Goal: Information Seeking & Learning: Find specific fact

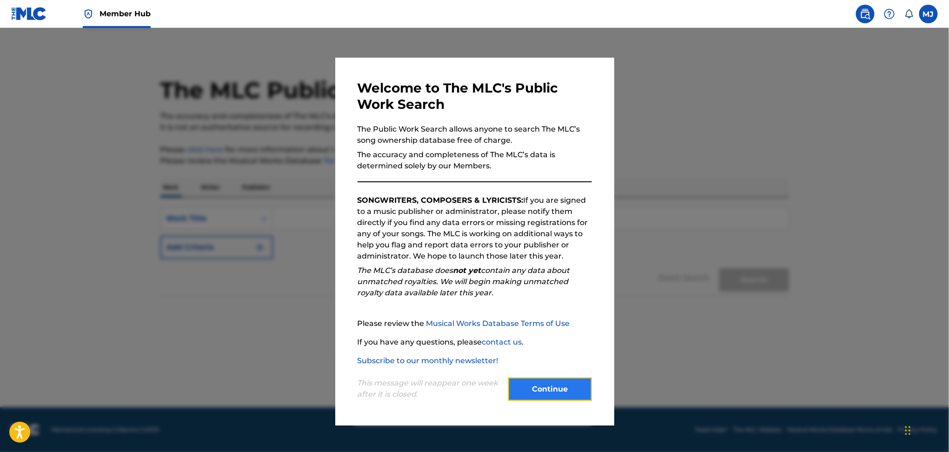
click at [573, 387] on button "Continue" at bounding box center [550, 389] width 84 height 23
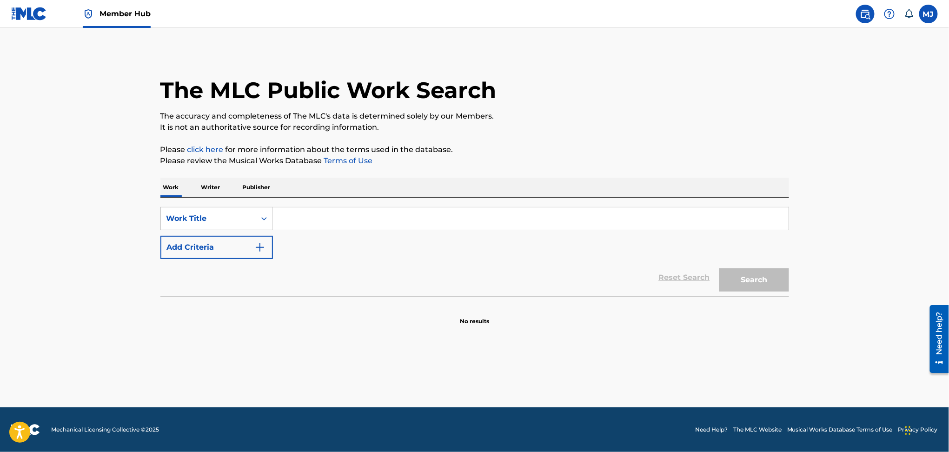
click at [359, 209] on input "Search Form" at bounding box center [531, 218] width 516 height 22
click at [211, 238] on button "Add Criteria" at bounding box center [216, 247] width 113 height 23
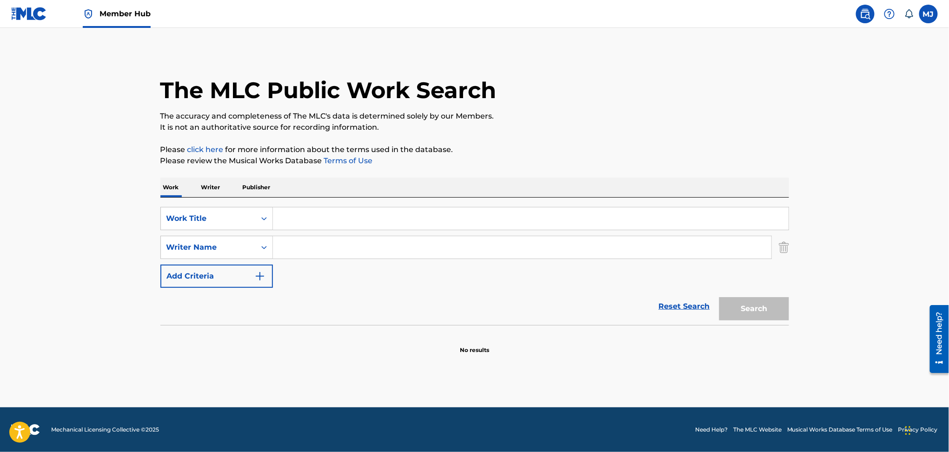
click at [283, 244] on input "Search Form" at bounding box center [522, 247] width 499 height 22
paste input "louis russell"
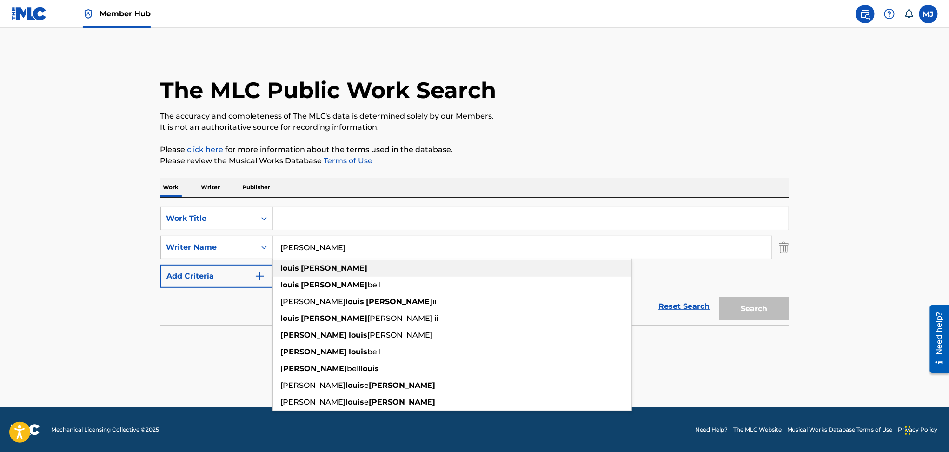
click at [301, 267] on strong "russell" at bounding box center [334, 268] width 67 height 9
type input "louis russell"
click at [408, 210] on input "Search Form" at bounding box center [531, 218] width 516 height 22
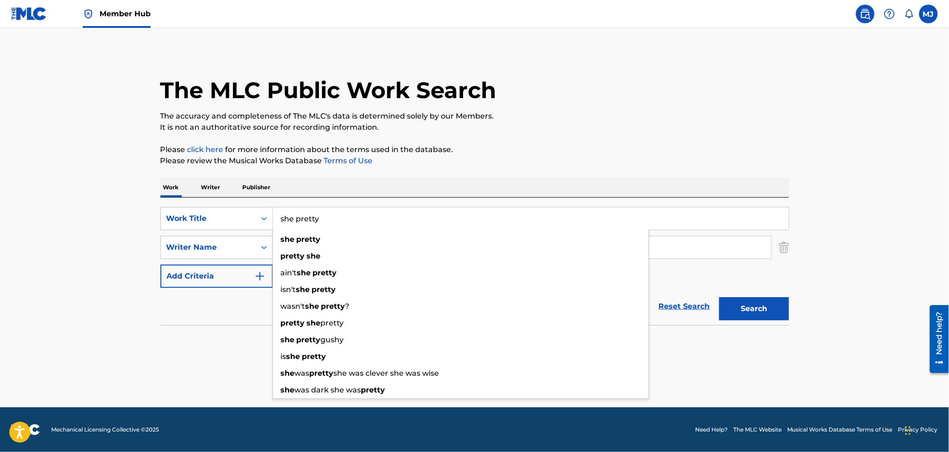
type input "she pretty"
click at [720, 297] on button "Search" at bounding box center [755, 308] width 70 height 23
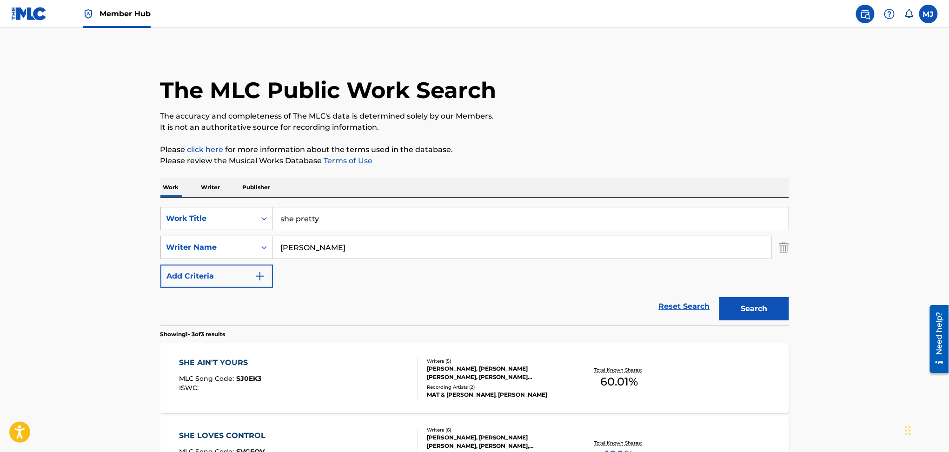
click at [91, 219] on main "The MLC Public Work Search The accuracy and completeness of The MLC's data is d…" at bounding box center [474, 318] width 949 height 580
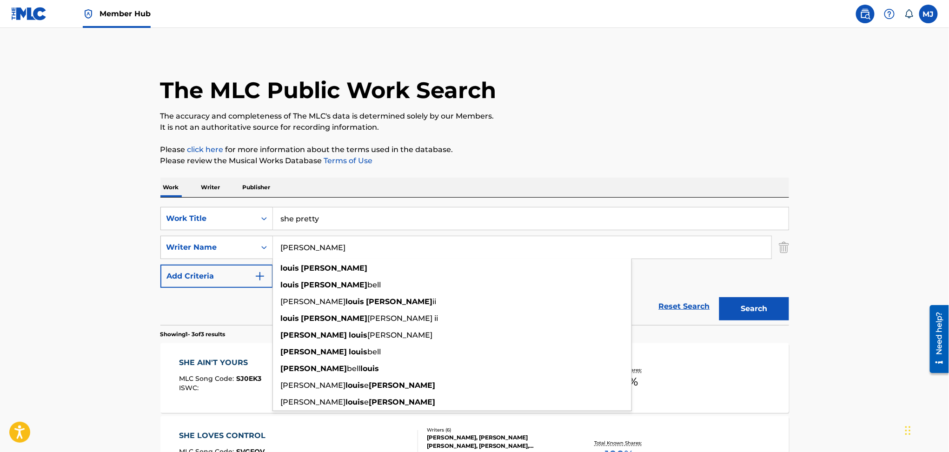
drag, startPoint x: 345, startPoint y: 246, endPoint x: 274, endPoint y: 256, distance: 71.8
click at [274, 256] on input "louis russell" at bounding box center [522, 247] width 499 height 22
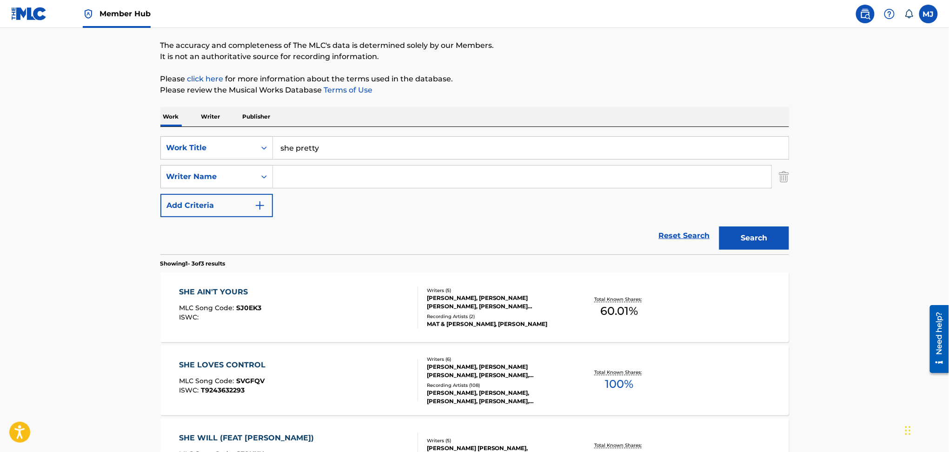
scroll to position [69, 0]
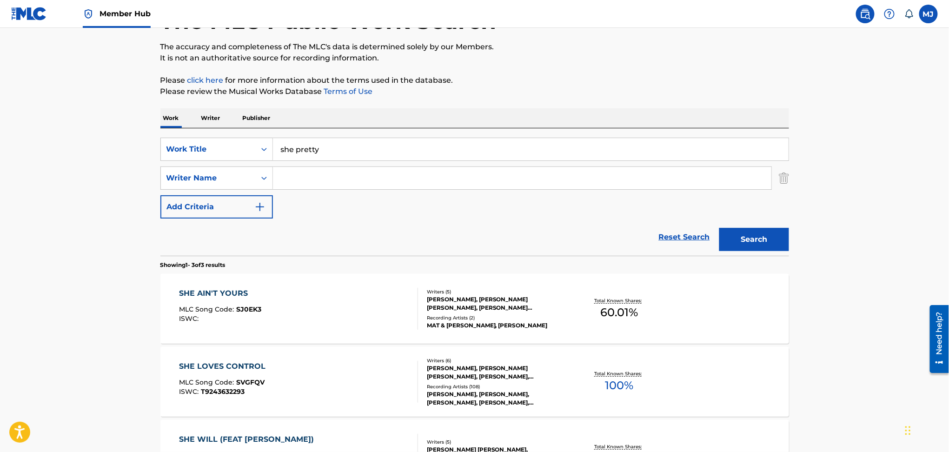
click at [192, 234] on div "Reset Search Search" at bounding box center [474, 237] width 629 height 37
click at [300, 183] on input "Search Form" at bounding box center [522, 178] width 499 height 22
paste input "louis russell"
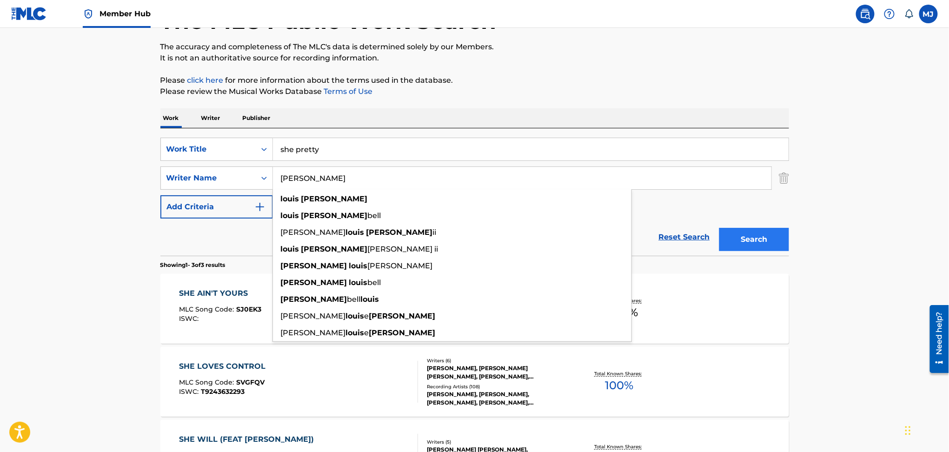
type input "louis russell"
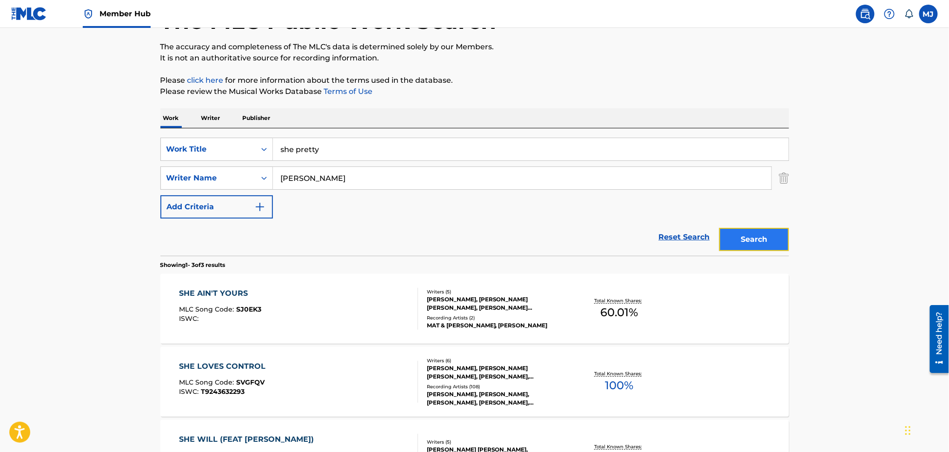
click at [739, 235] on button "Search" at bounding box center [755, 239] width 70 height 23
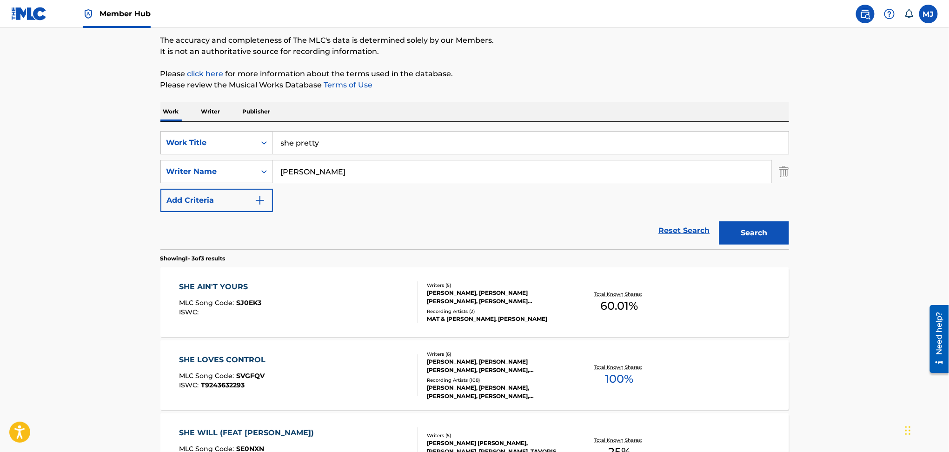
scroll to position [49, 0]
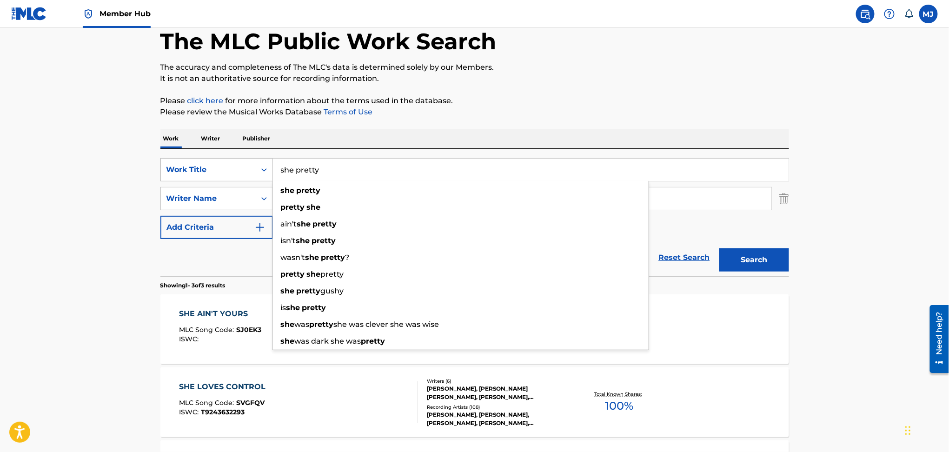
drag, startPoint x: 340, startPoint y: 175, endPoint x: 243, endPoint y: 162, distance: 97.6
click at [243, 162] on div "SearchWithCriteriad5265eef-9a86-48b9-b507-12e7fa9cacc0 Work Title she pretty sh…" at bounding box center [474, 169] width 629 height 23
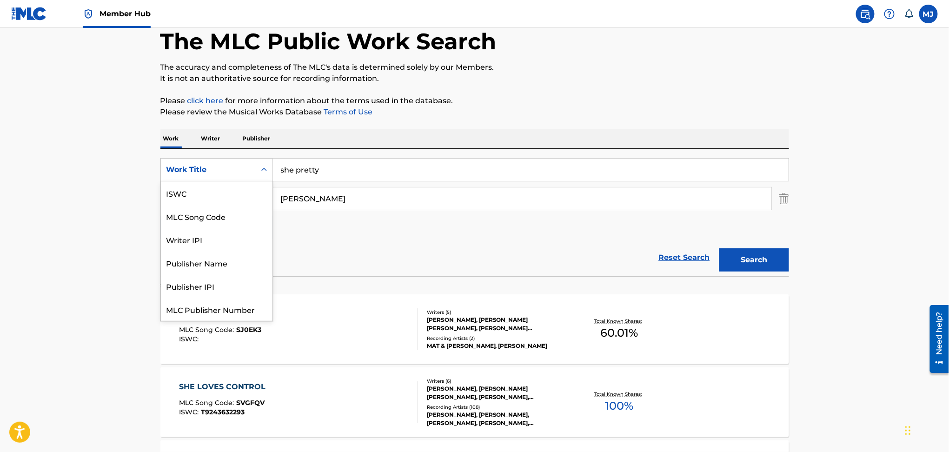
scroll to position [23, 0]
click at [243, 162] on div "Work Title" at bounding box center [208, 170] width 95 height 18
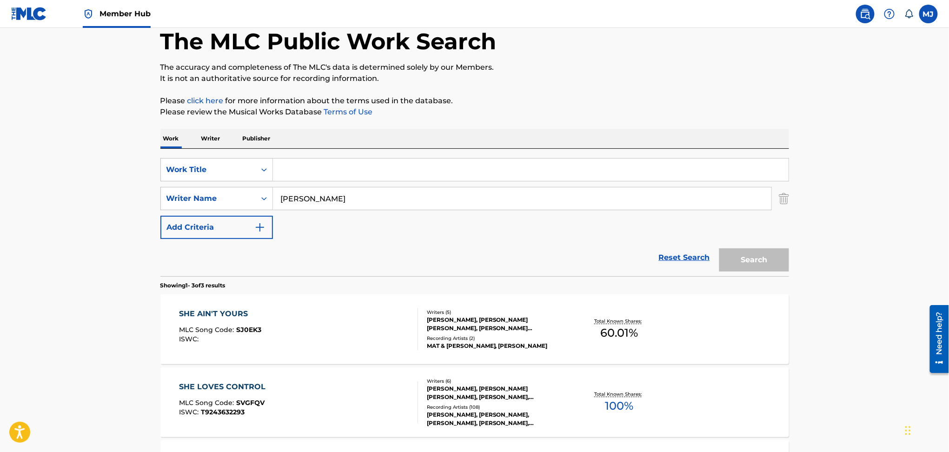
click at [309, 172] on input "Search Form" at bounding box center [531, 170] width 516 height 22
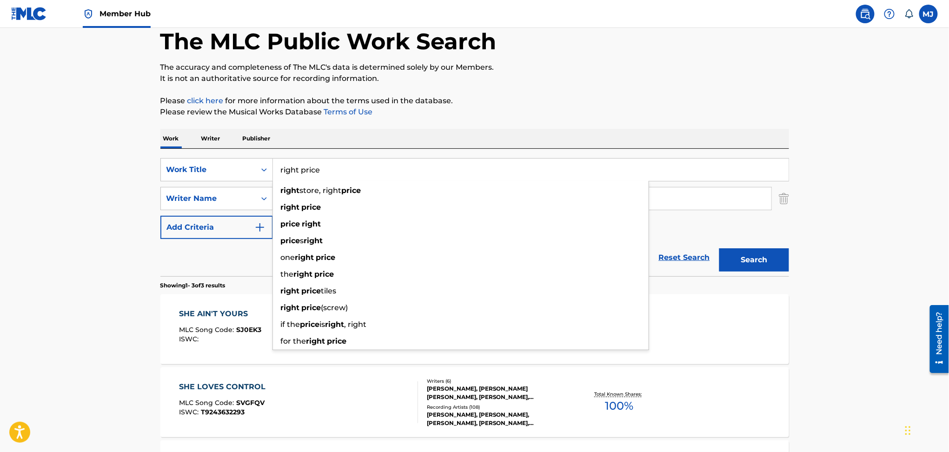
type input "right price"
click at [369, 138] on div "Work Writer Publisher" at bounding box center [474, 139] width 629 height 20
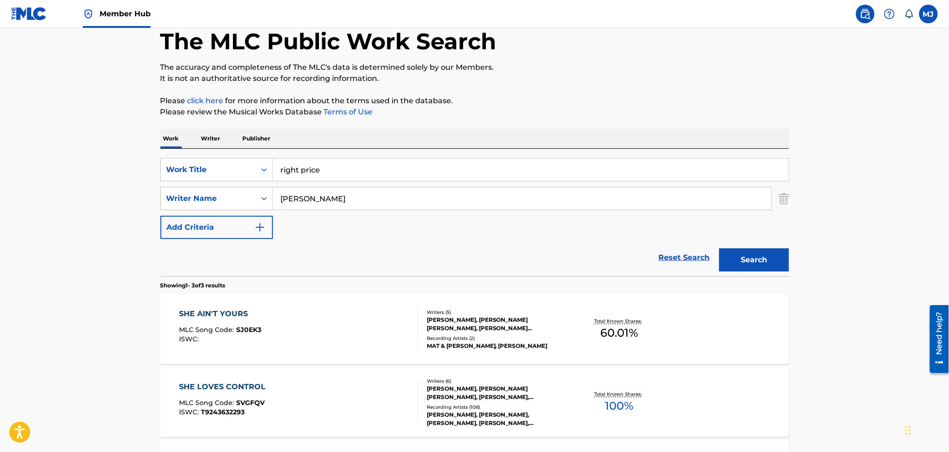
click at [77, 187] on main "The MLC Public Work Search The accuracy and completeness of The MLC's data is d…" at bounding box center [474, 269] width 949 height 580
click at [348, 202] on input "louis russell" at bounding box center [522, 198] width 499 height 22
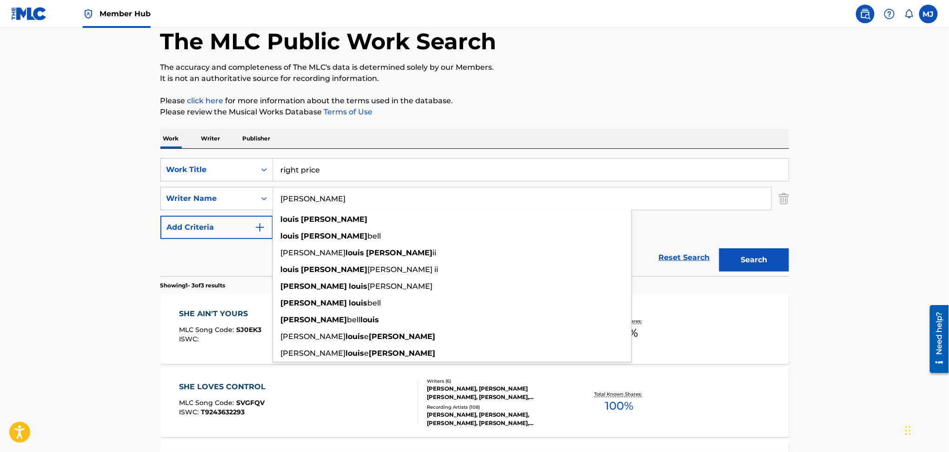
paste input "Siarhei Gerasimov"
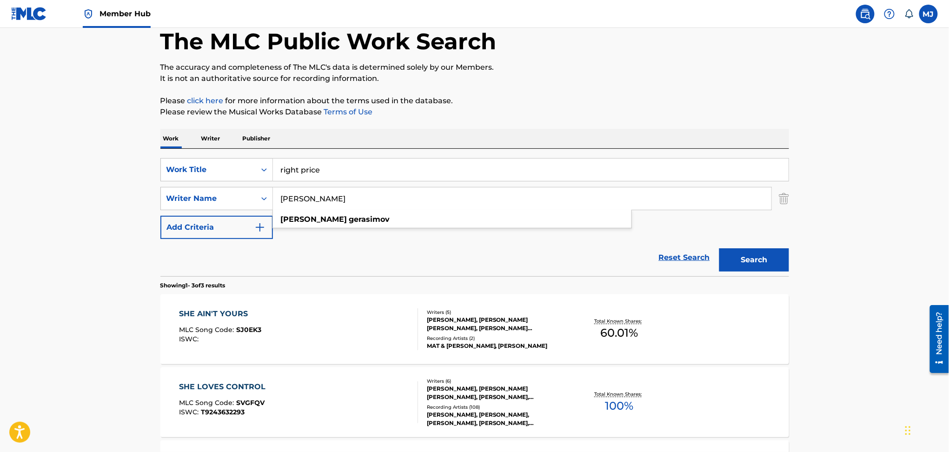
click at [720, 248] on button "Search" at bounding box center [755, 259] width 70 height 23
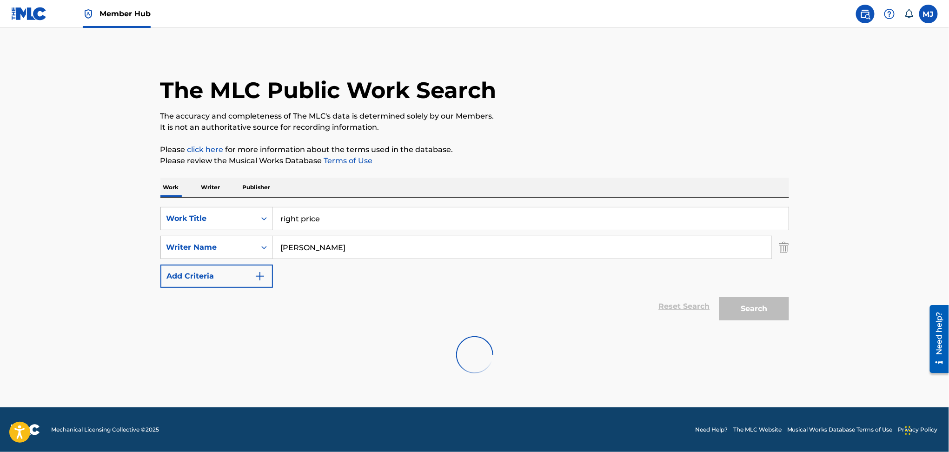
scroll to position [0, 0]
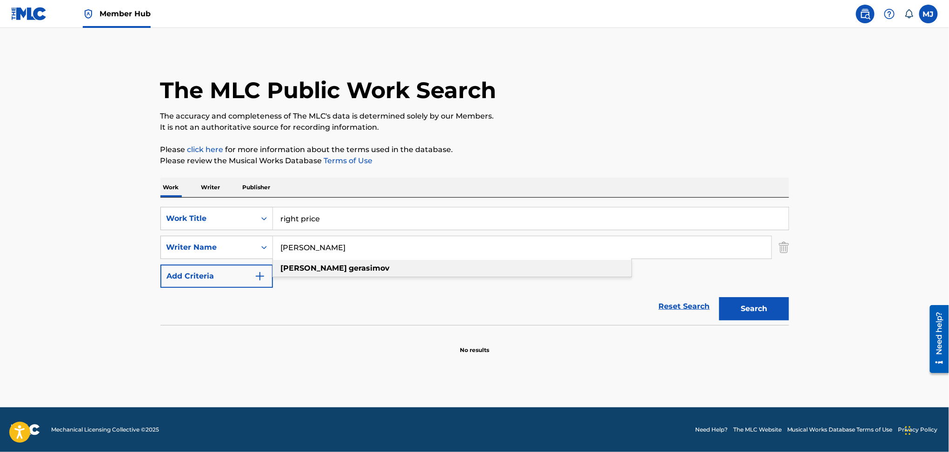
click at [361, 273] on div "siarhei gerasimov" at bounding box center [452, 268] width 359 height 17
type input "siarhei gerasimov"
click at [760, 309] on button "Search" at bounding box center [755, 308] width 70 height 23
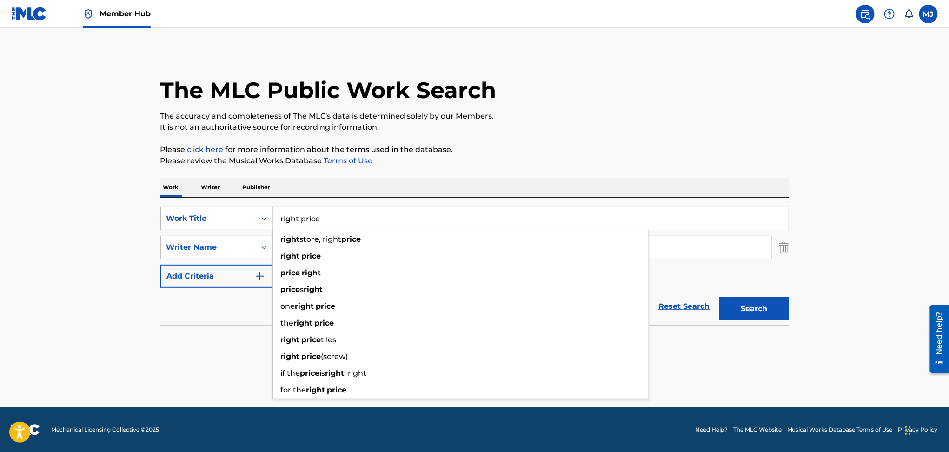
drag, startPoint x: 331, startPoint y: 218, endPoint x: 257, endPoint y: 217, distance: 74.0
click at [257, 217] on div "SearchWithCriteria9d5a130b-4ee8-41d3-a971-6fce6974e989 Work Title right price r…" at bounding box center [474, 218] width 629 height 23
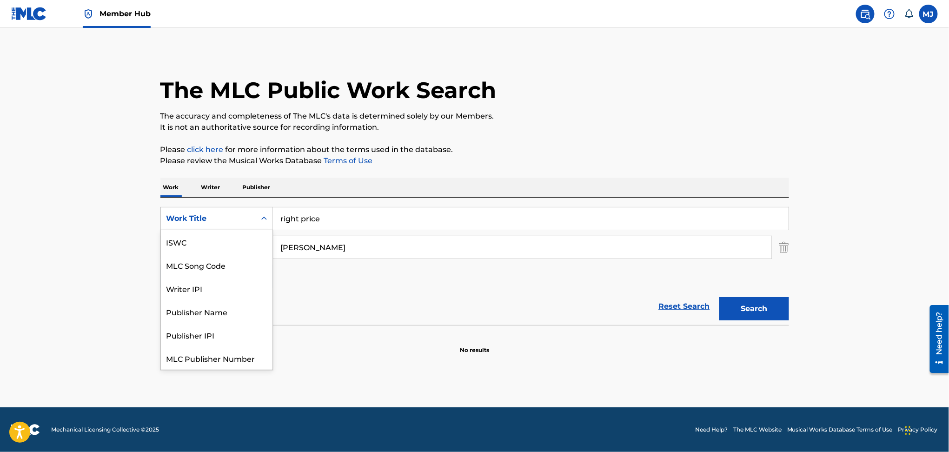
click at [257, 217] on div "Search Form" at bounding box center [264, 218] width 17 height 17
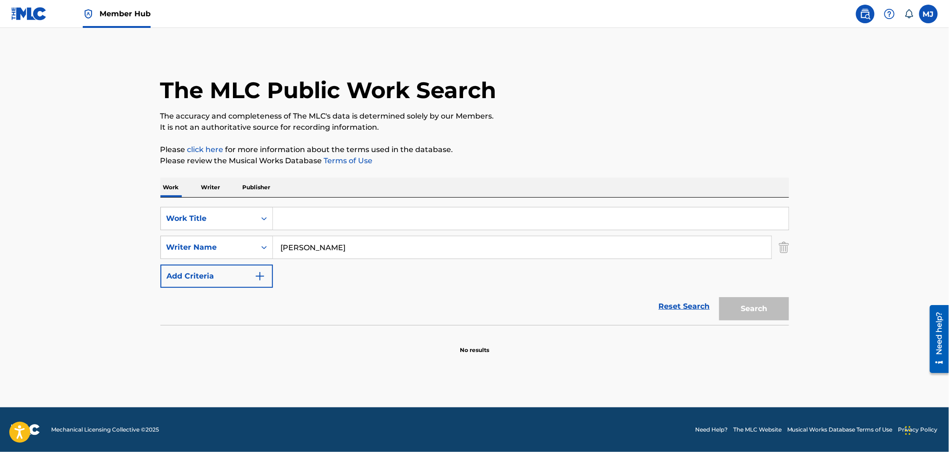
click at [298, 214] on input "Search Form" at bounding box center [531, 218] width 516 height 22
type input "bipolar virgo"
click at [720, 297] on button "Search" at bounding box center [755, 308] width 70 height 23
click at [307, 258] on input "siarhei gerasimov" at bounding box center [522, 247] width 499 height 22
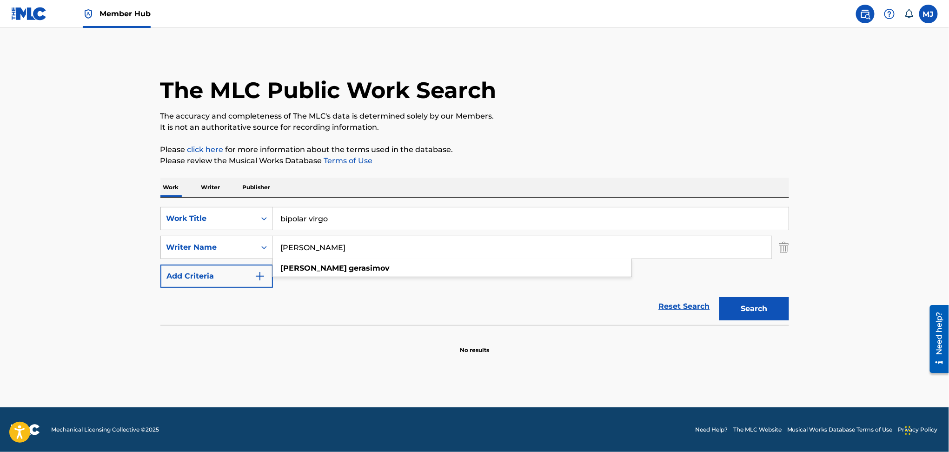
click at [307, 258] on input "siarhei gerasimov" at bounding box center [522, 247] width 499 height 22
paste input "DeMario DeWayne White"
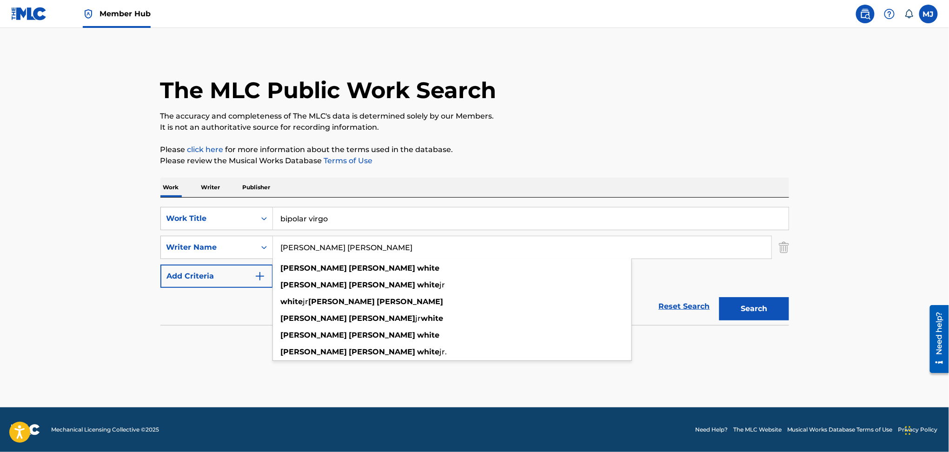
type input "DeMario DeWayne White"
click at [720, 297] on button "Search" at bounding box center [755, 308] width 70 height 23
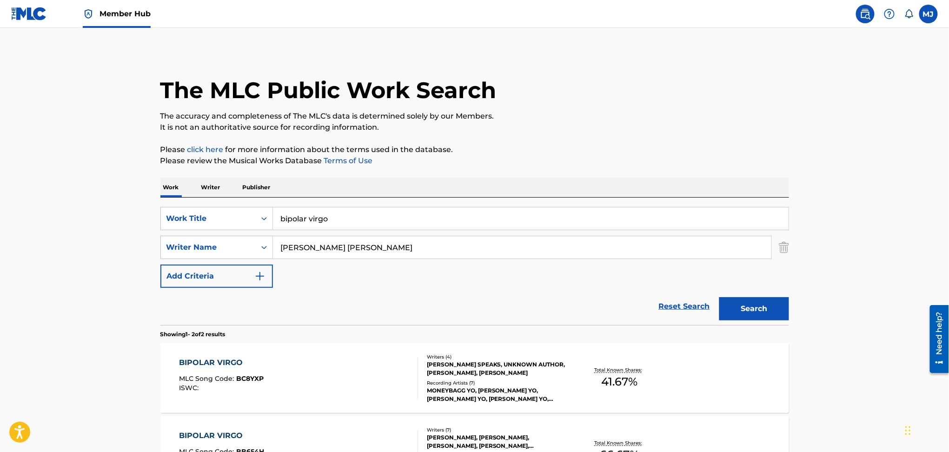
click at [299, 361] on div "BIPOLAR VIRGO MLC Song Code : BC8YXP ISWC :" at bounding box center [298, 378] width 239 height 42
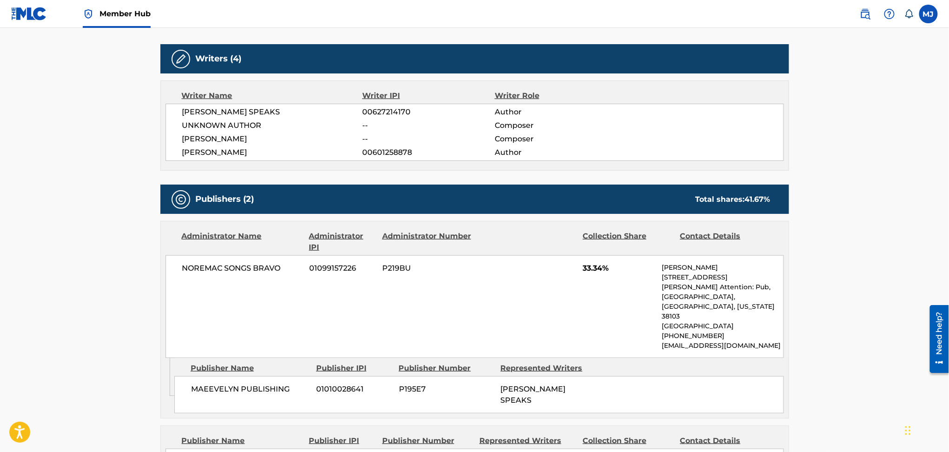
scroll to position [287, 0]
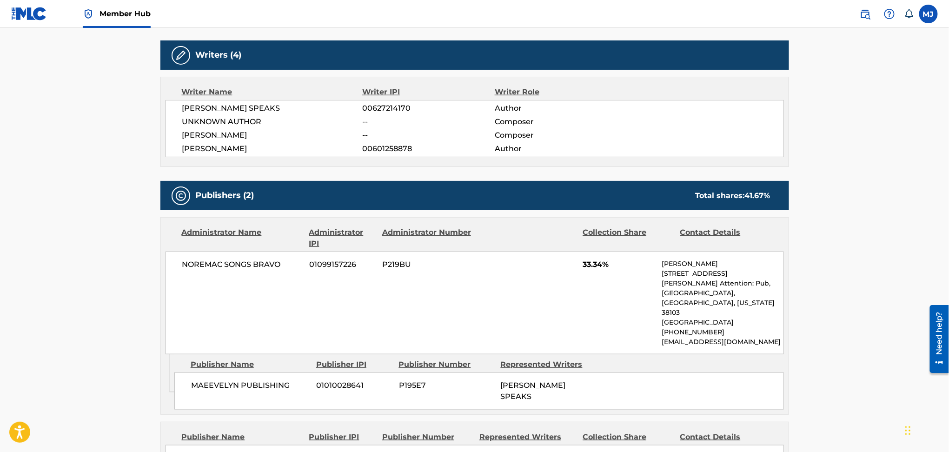
click at [168, 354] on icon "Admin Original Publisher Connecting Line" at bounding box center [167, 373] width 13 height 39
click at [113, 128] on main "< Back to public search results Copy work link BIPOLAR VIRGO Work Detail Member…" at bounding box center [474, 239] width 949 height 997
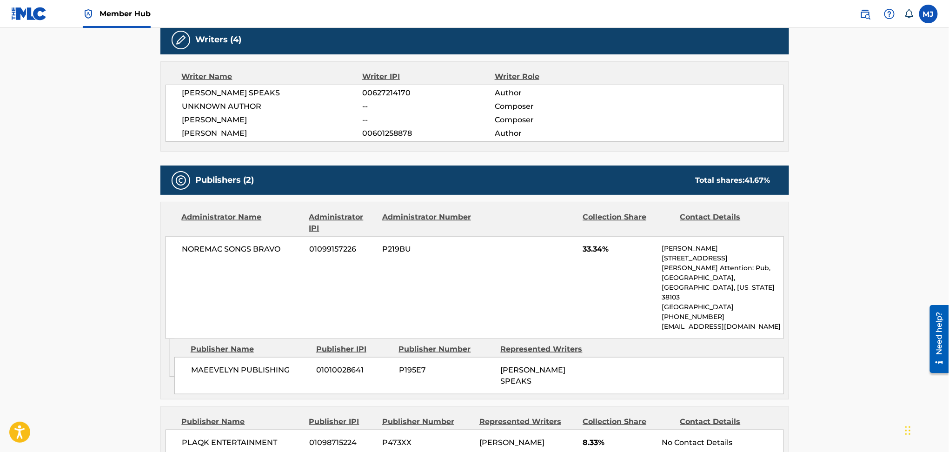
scroll to position [302, 0]
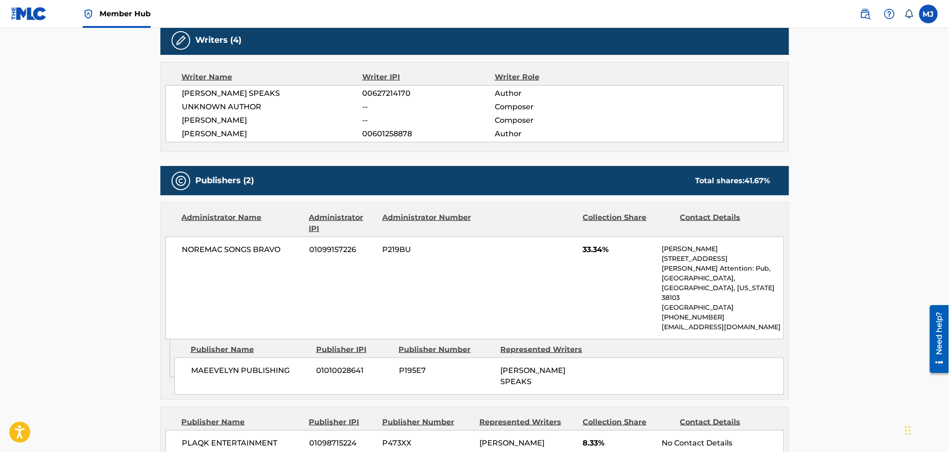
click at [116, 167] on main "< Back to public search results Copy work link BIPOLAR VIRGO Work Detail Member…" at bounding box center [474, 224] width 949 height 997
drag, startPoint x: 306, startPoint y: 134, endPoint x: 182, endPoint y: 138, distance: 123.3
click at [182, 138] on span "DEMARIO DEWAYNE JR WHITE" at bounding box center [272, 133] width 180 height 11
copy span "DEMARIO DEWAYNE JR WHITE"
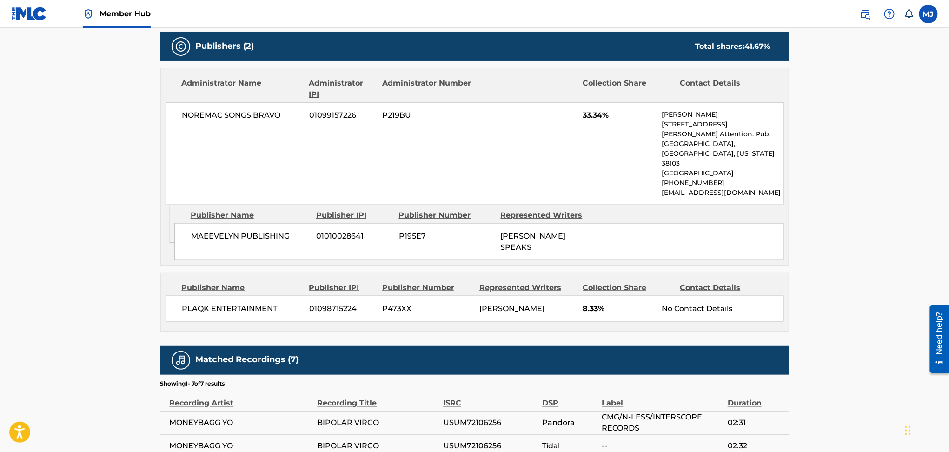
scroll to position [579, 0]
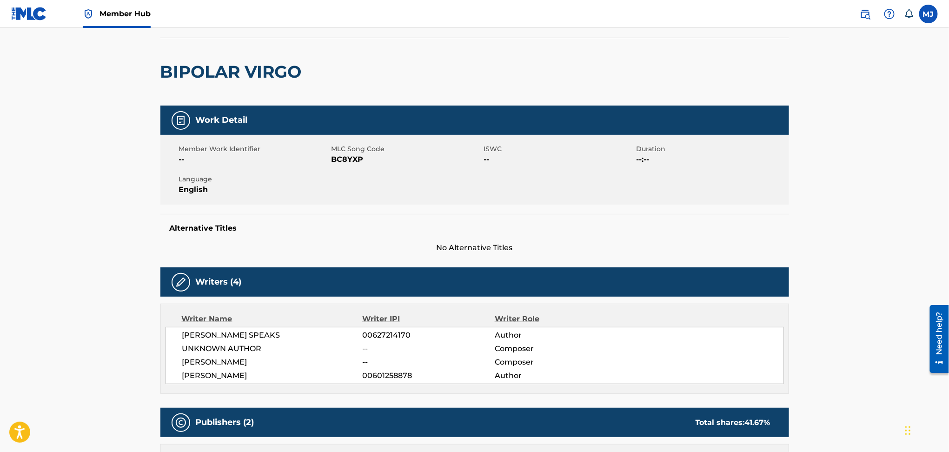
scroll to position [50, 0]
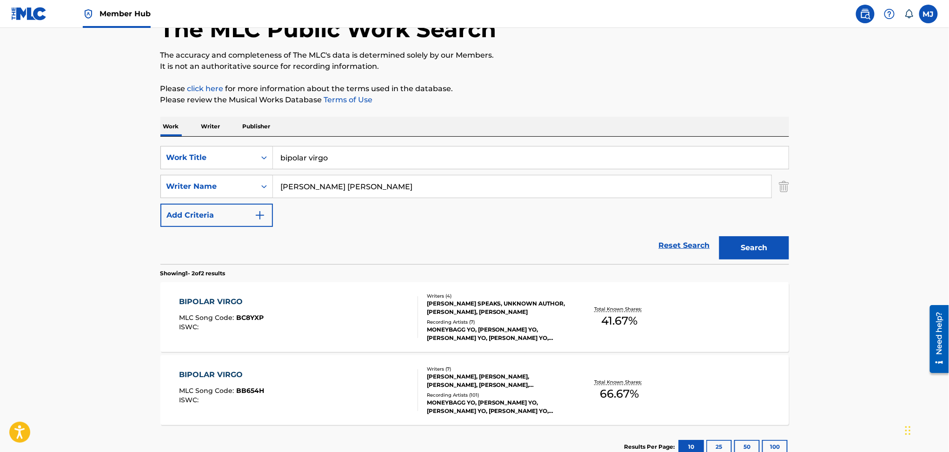
scroll to position [73, 0]
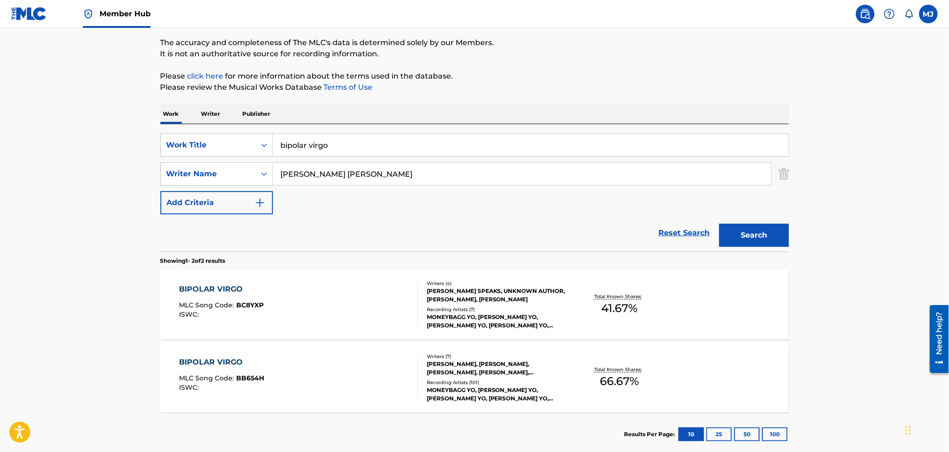
click at [107, 201] on main "The MLC Public Work Search The accuracy and completeness of The MLC's data is d…" at bounding box center [474, 207] width 949 height 506
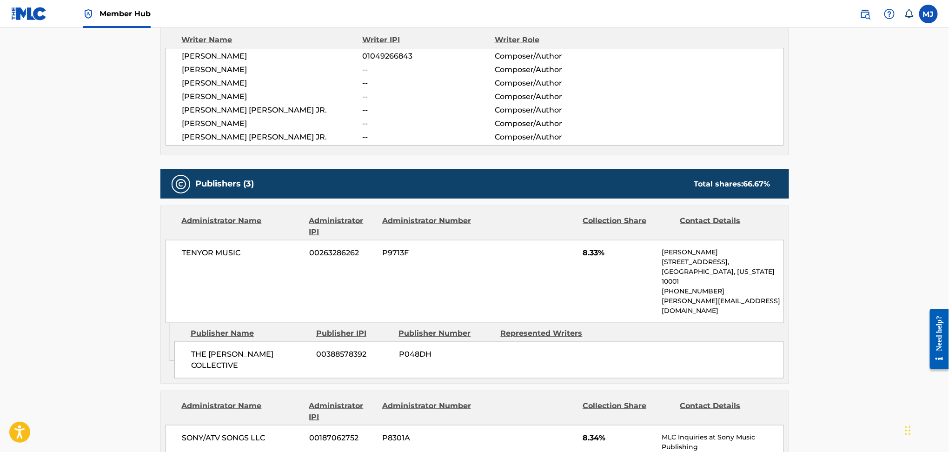
scroll to position [342, 0]
